Goal: Find specific page/section: Find specific page/section

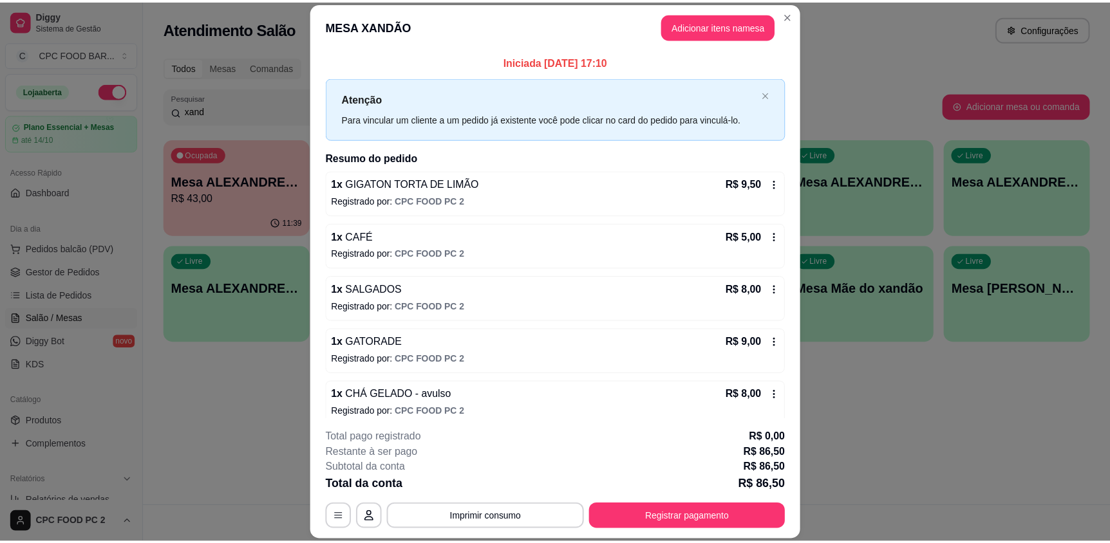
scroll to position [38, 0]
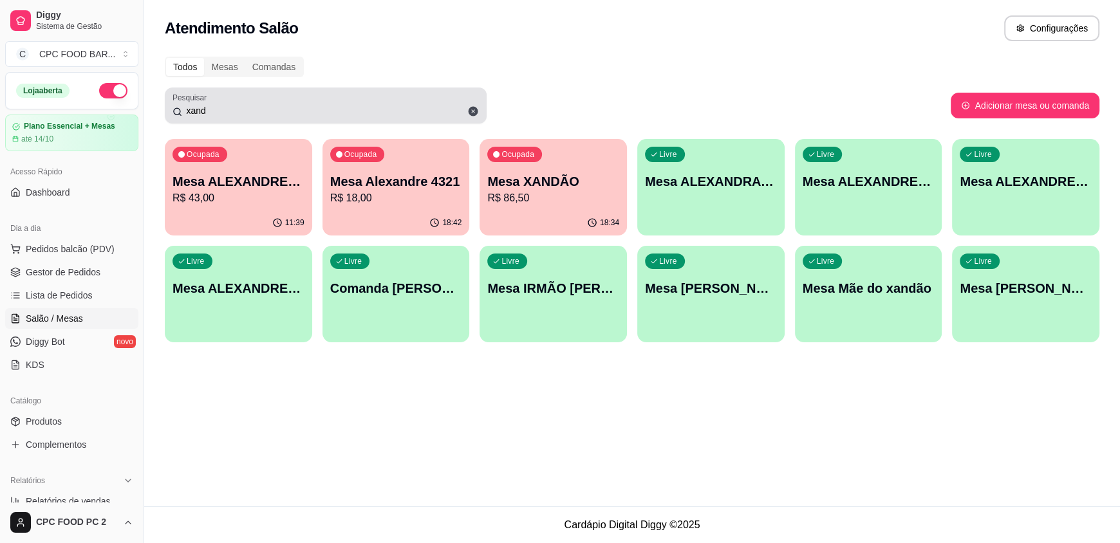
click at [476, 109] on icon at bounding box center [474, 112] width 10 height 10
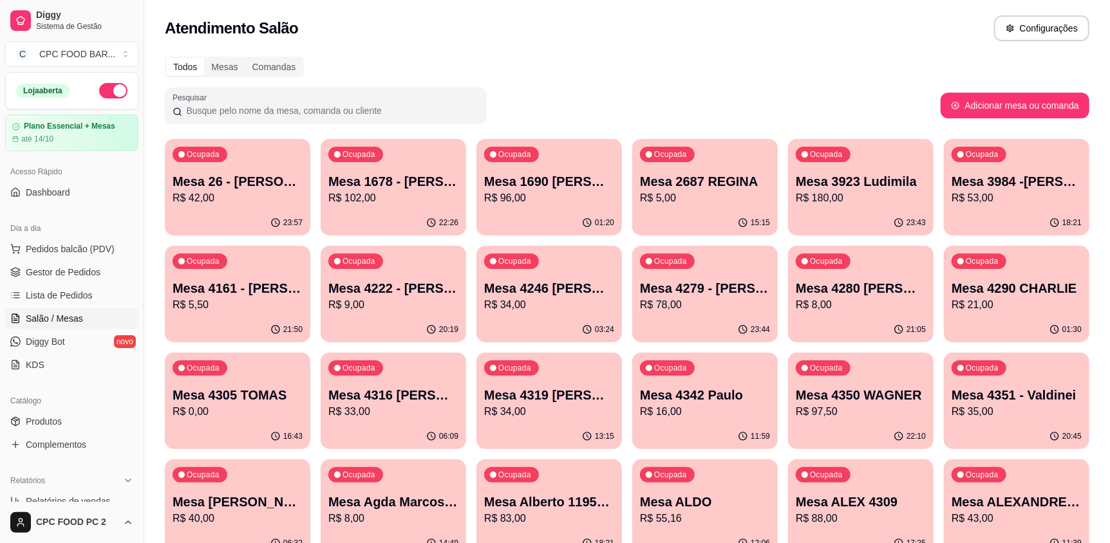
click at [467, 107] on input "Pesquisar" at bounding box center [330, 110] width 297 height 13
click at [513, 70] on div "Todos Mesas Comandas" at bounding box center [627, 67] width 924 height 21
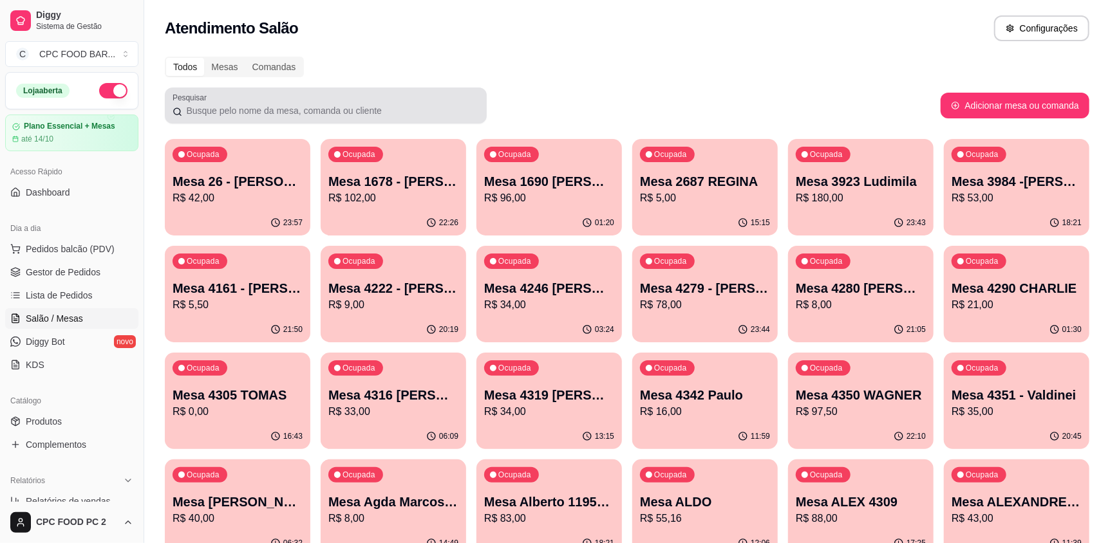
drag, startPoint x: 485, startPoint y: 102, endPoint x: 202, endPoint y: 110, distance: 283.4
click at [202, 110] on div "Pesquisar" at bounding box center [326, 106] width 322 height 36
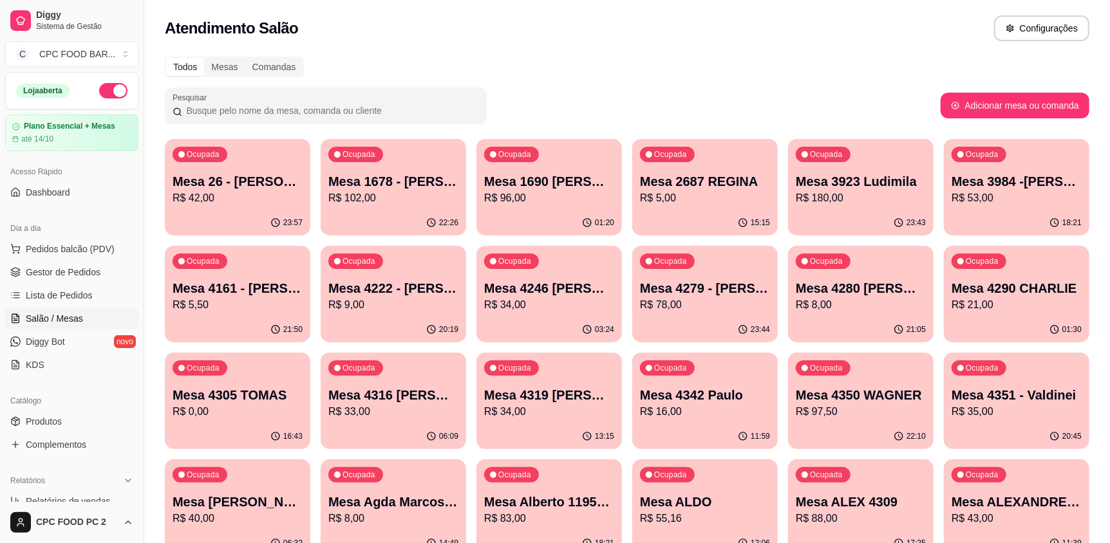
click at [182, 111] on input "Pesquisar" at bounding box center [330, 110] width 297 height 13
click at [381, 108] on input "Pesquisar" at bounding box center [330, 110] width 297 height 13
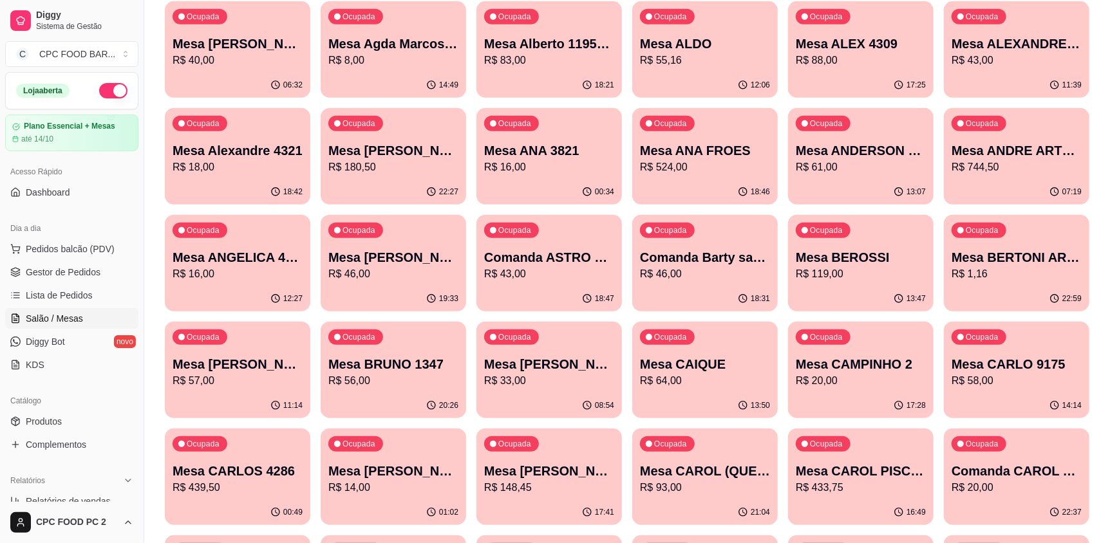
scroll to position [451, 0]
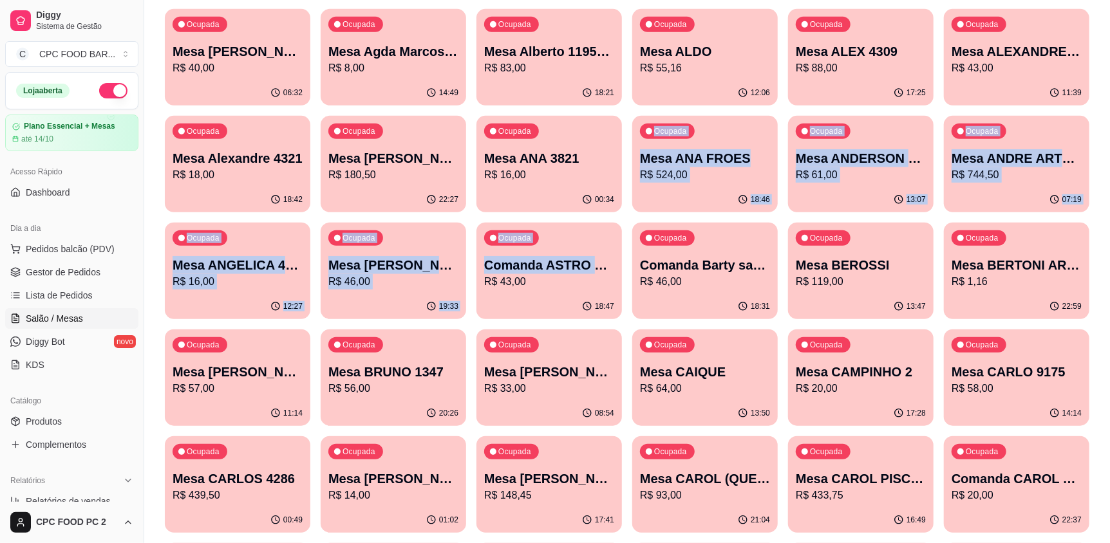
drag, startPoint x: 624, startPoint y: 216, endPoint x: 626, endPoint y: 223, distance: 7.3
